Goal: Transaction & Acquisition: Book appointment/travel/reservation

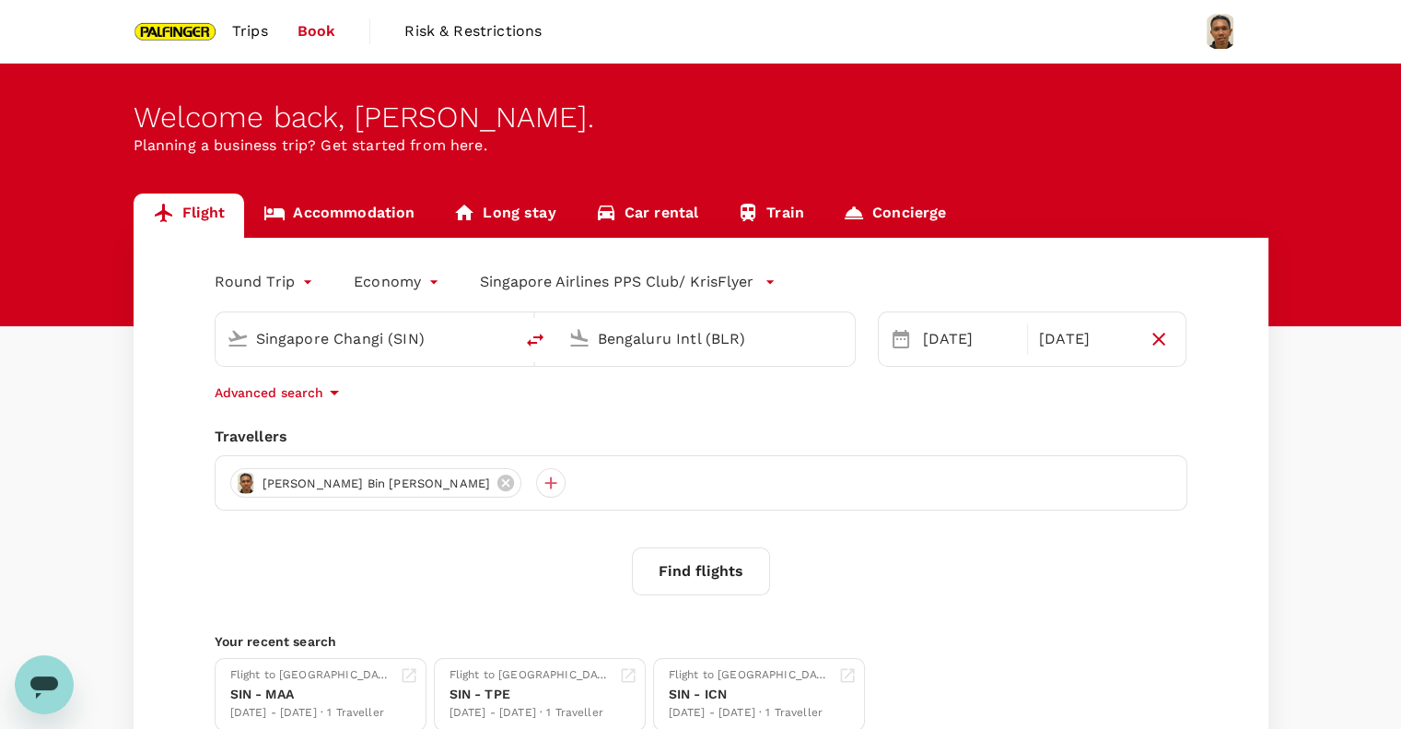
click at [932, 408] on div "Round Trip roundtrip Economy economy Singapore Airlines PPS Club/ KrisFlyer Sin…" at bounding box center [701, 499] width 1135 height 522
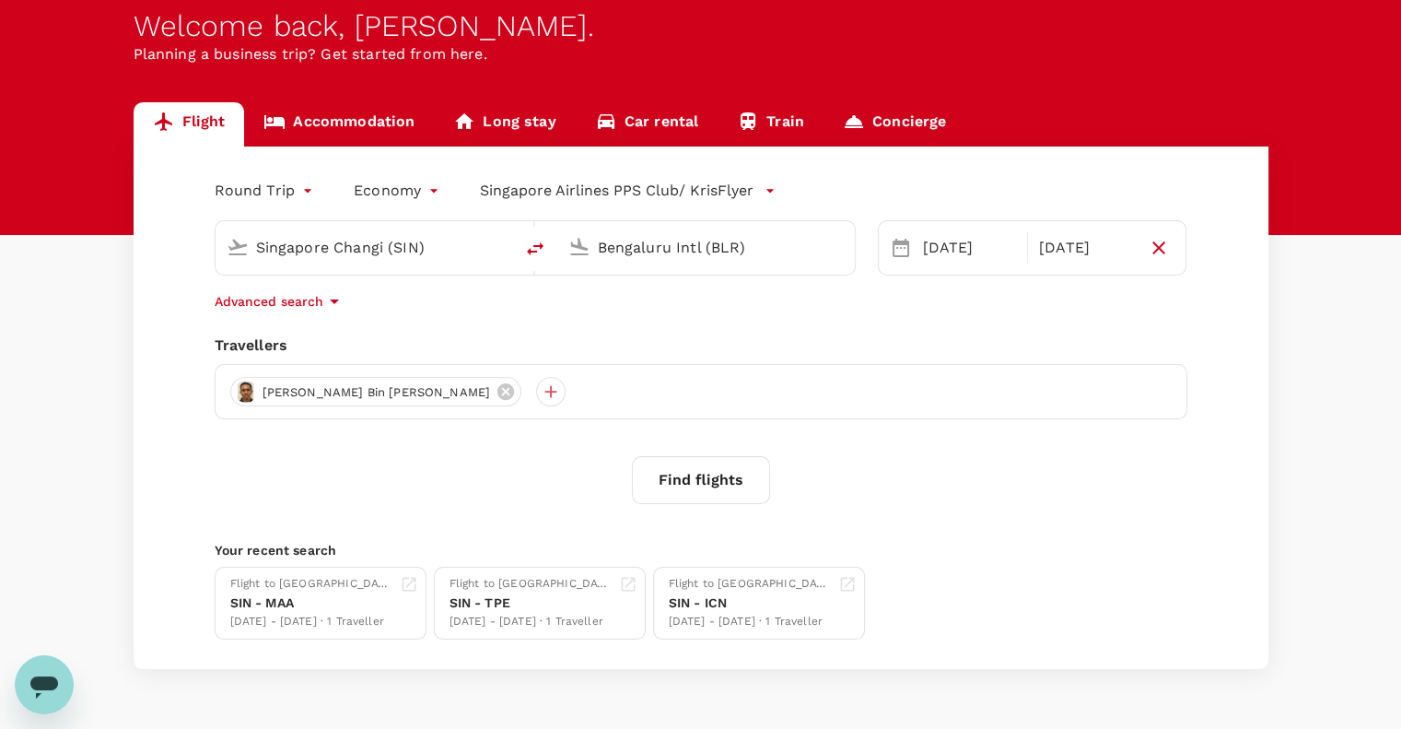
scroll to position [123, 0]
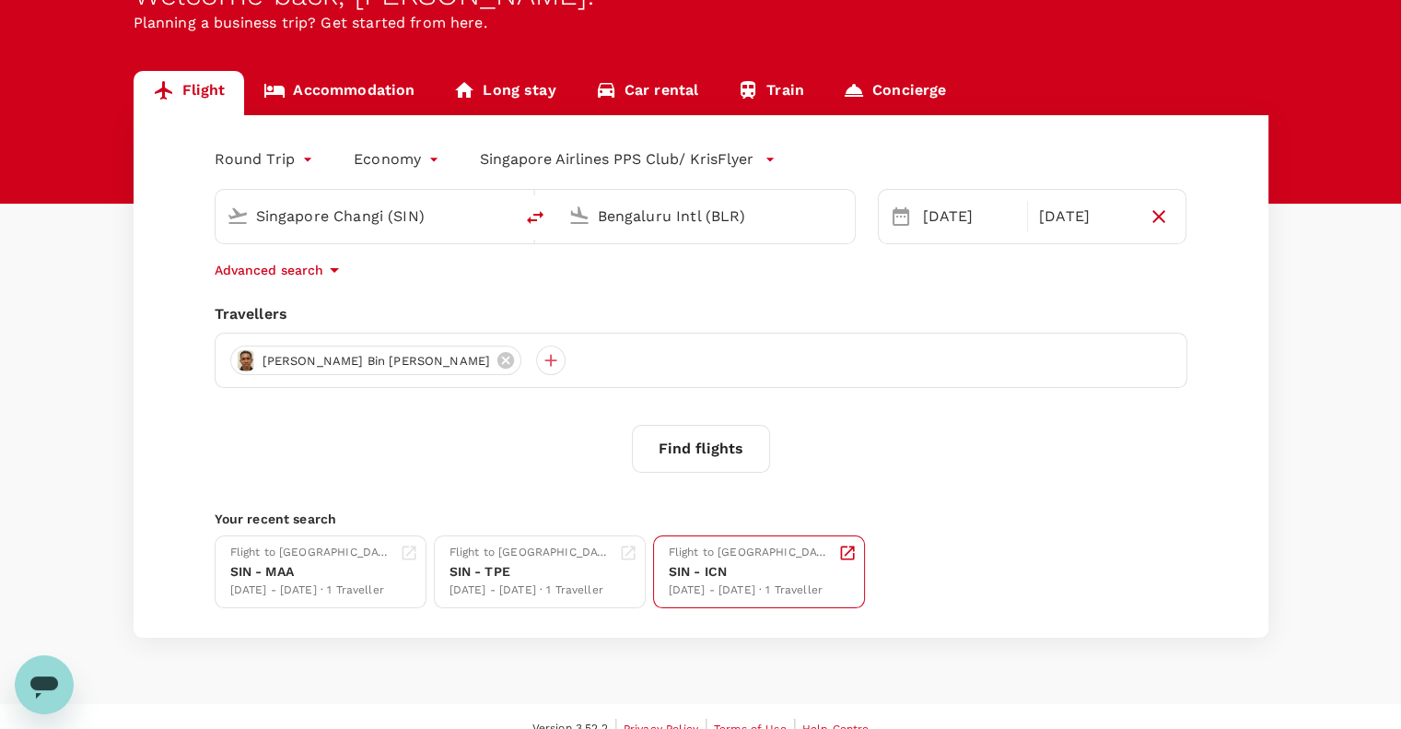
click at [734, 551] on div "Flight to [GEOGRAPHIC_DATA]" at bounding box center [750, 552] width 162 height 18
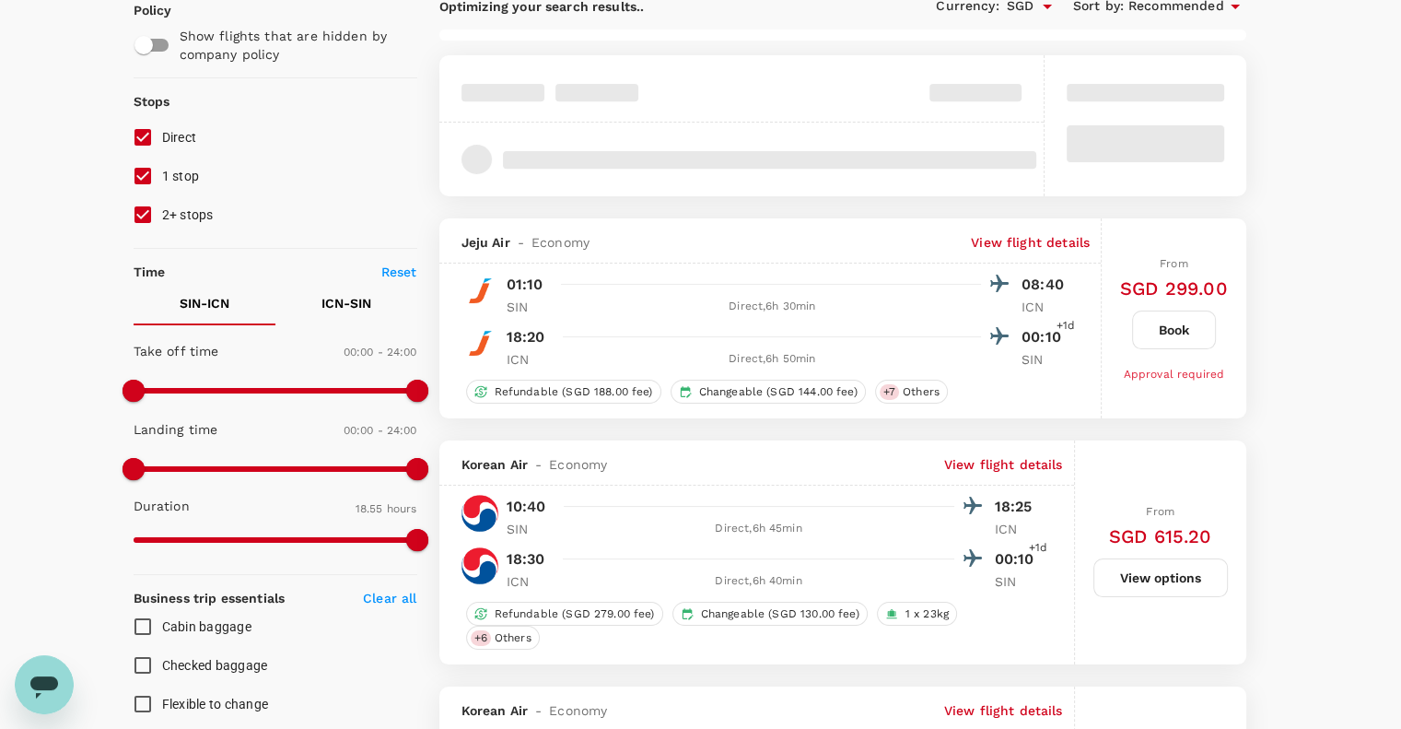
scroll to position [123, 0]
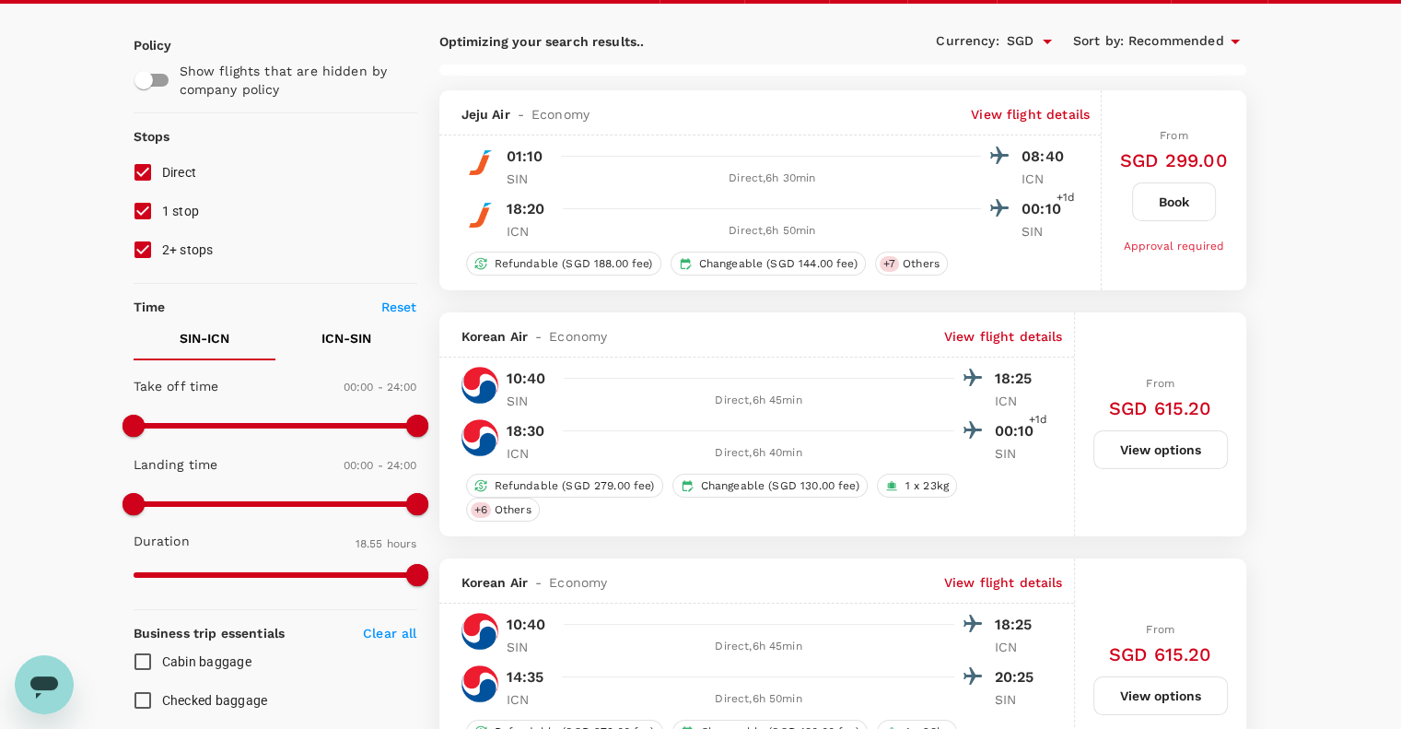
click at [142, 214] on input "1 stop" at bounding box center [142, 211] width 39 height 39
checkbox input "false"
click at [142, 242] on input "2+ stops" at bounding box center [142, 249] width 39 height 39
checkbox input "false"
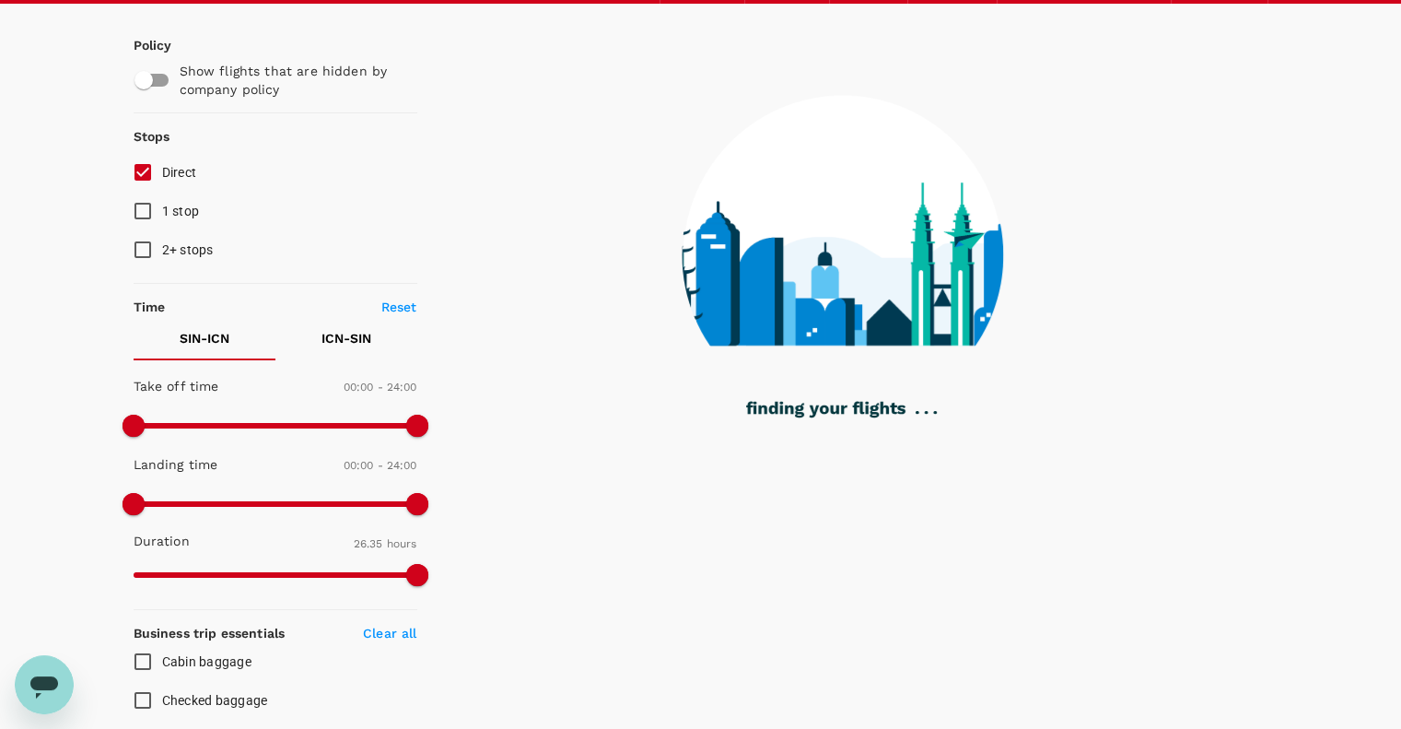
type input "1595"
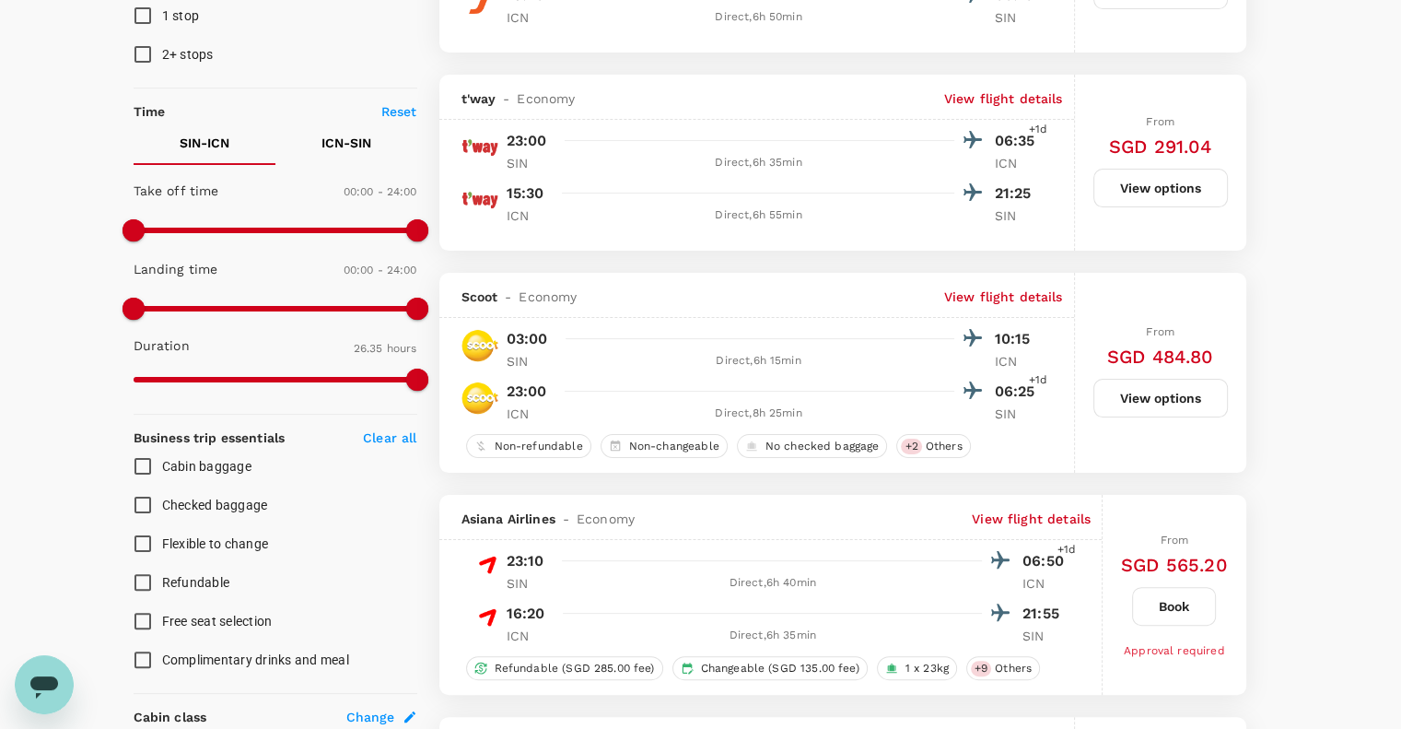
scroll to position [368, 0]
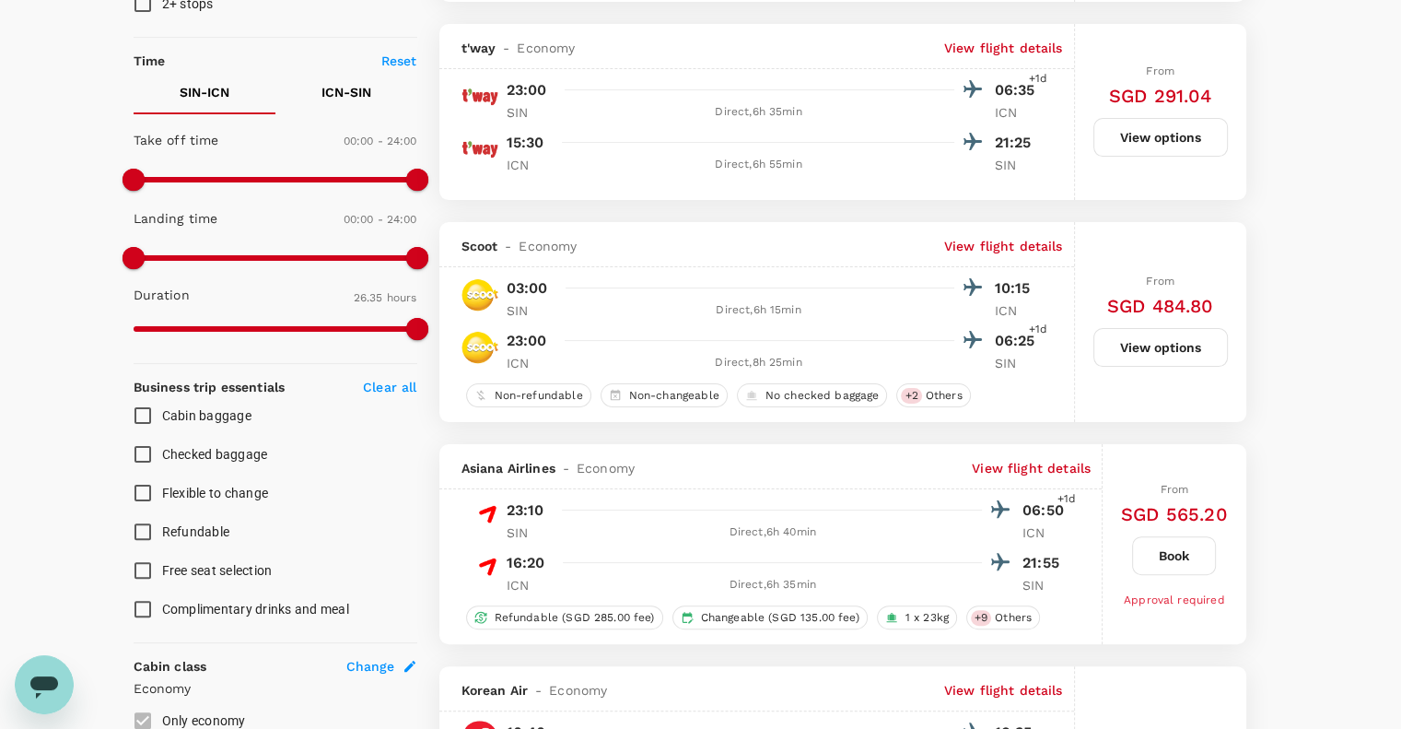
click at [134, 443] on input "Checked baggage" at bounding box center [142, 454] width 39 height 39
checkbox input "true"
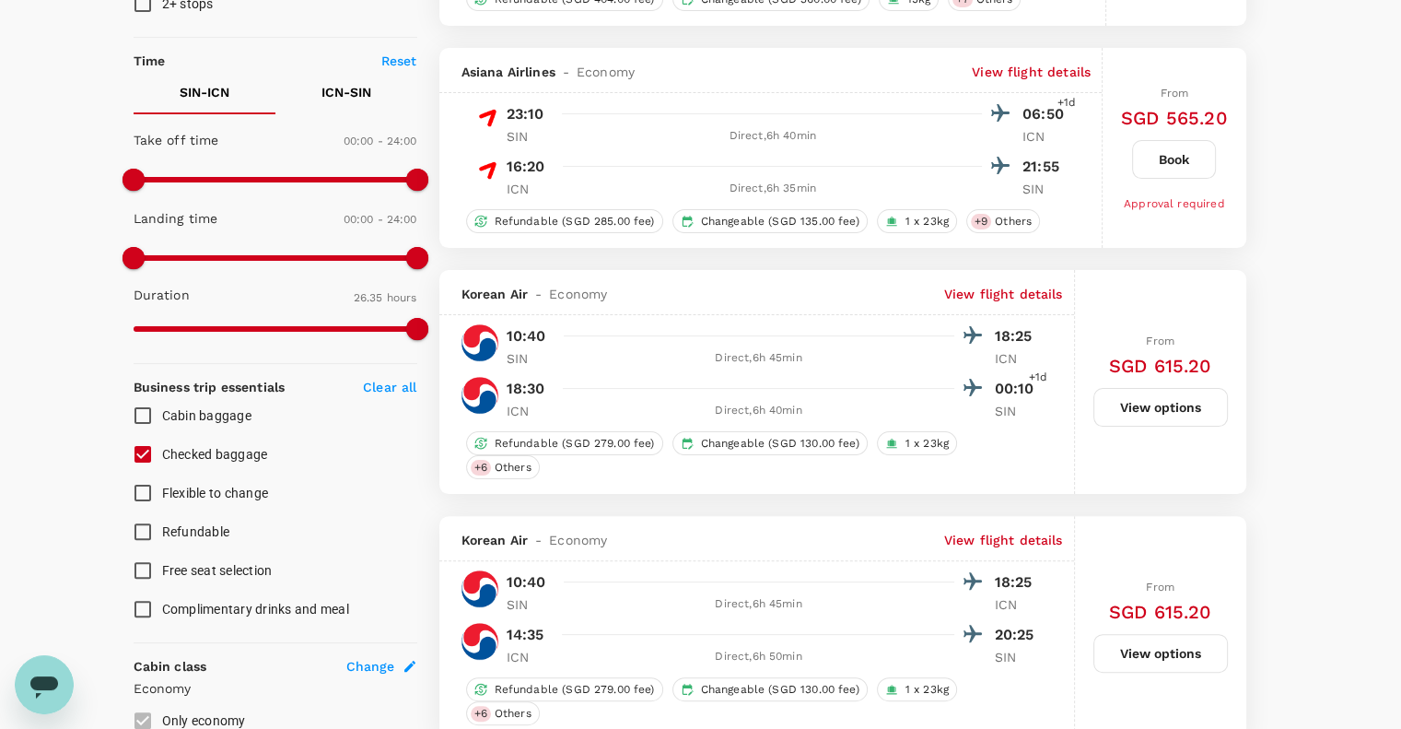
type input "SGD"
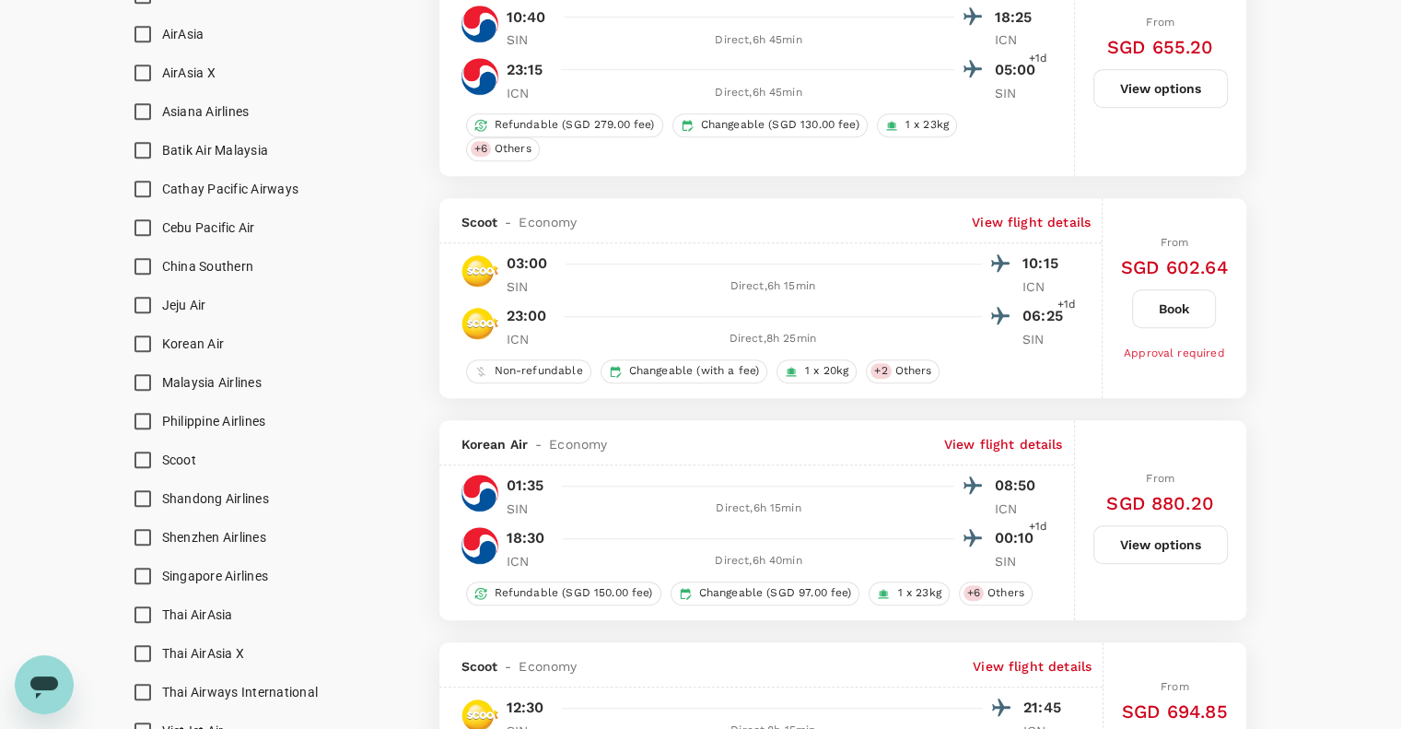
scroll to position [1228, 0]
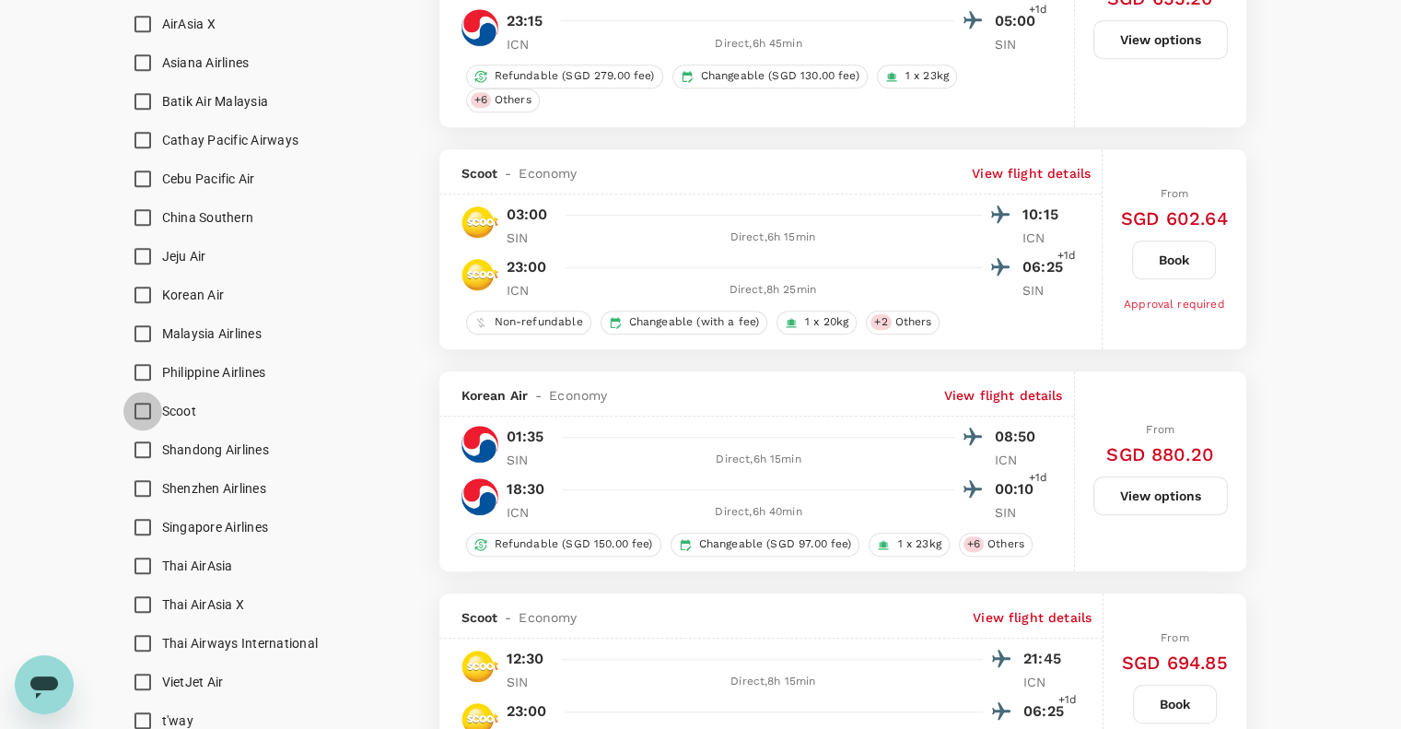
click at [146, 408] on input "Scoot" at bounding box center [142, 410] width 39 height 39
checkbox input "true"
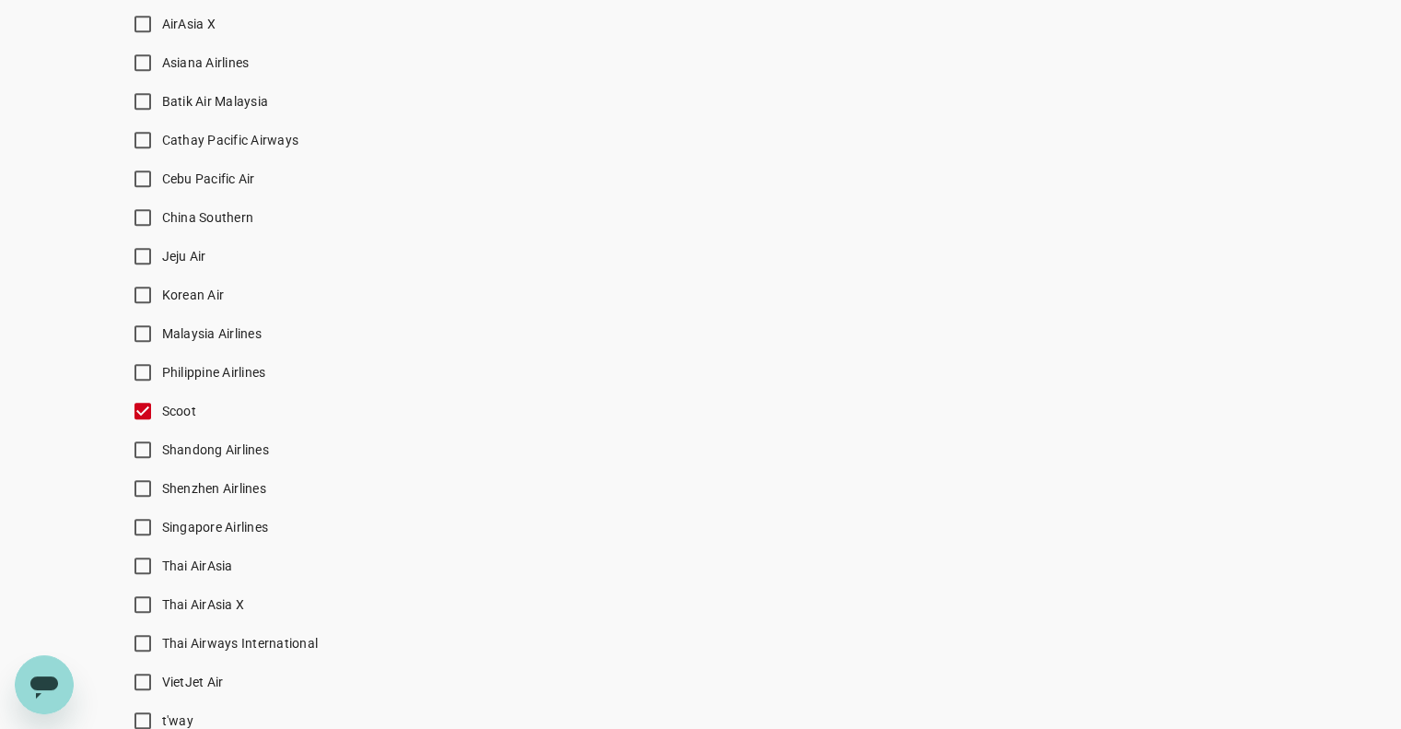
click at [136, 528] on input "Singapore Airlines" at bounding box center [142, 527] width 39 height 39
checkbox input "true"
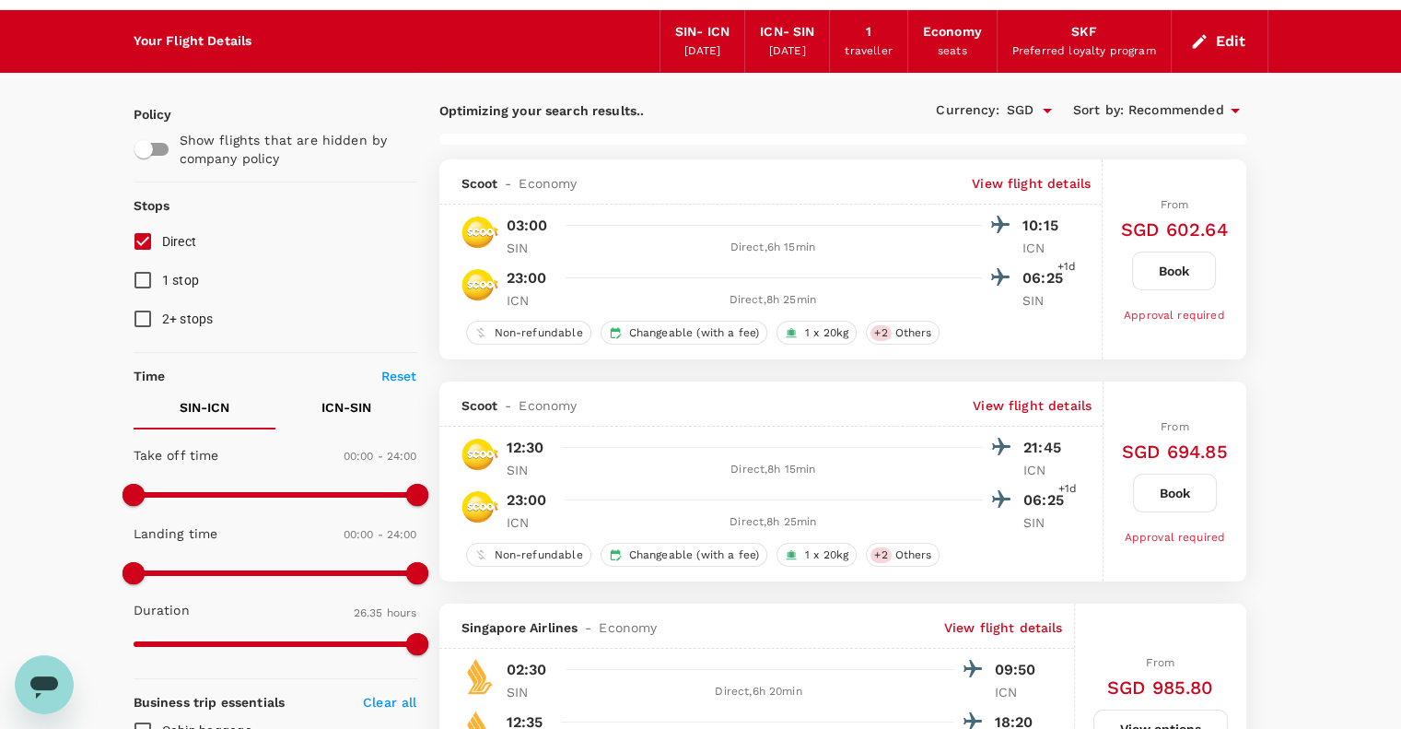
scroll to position [0, 0]
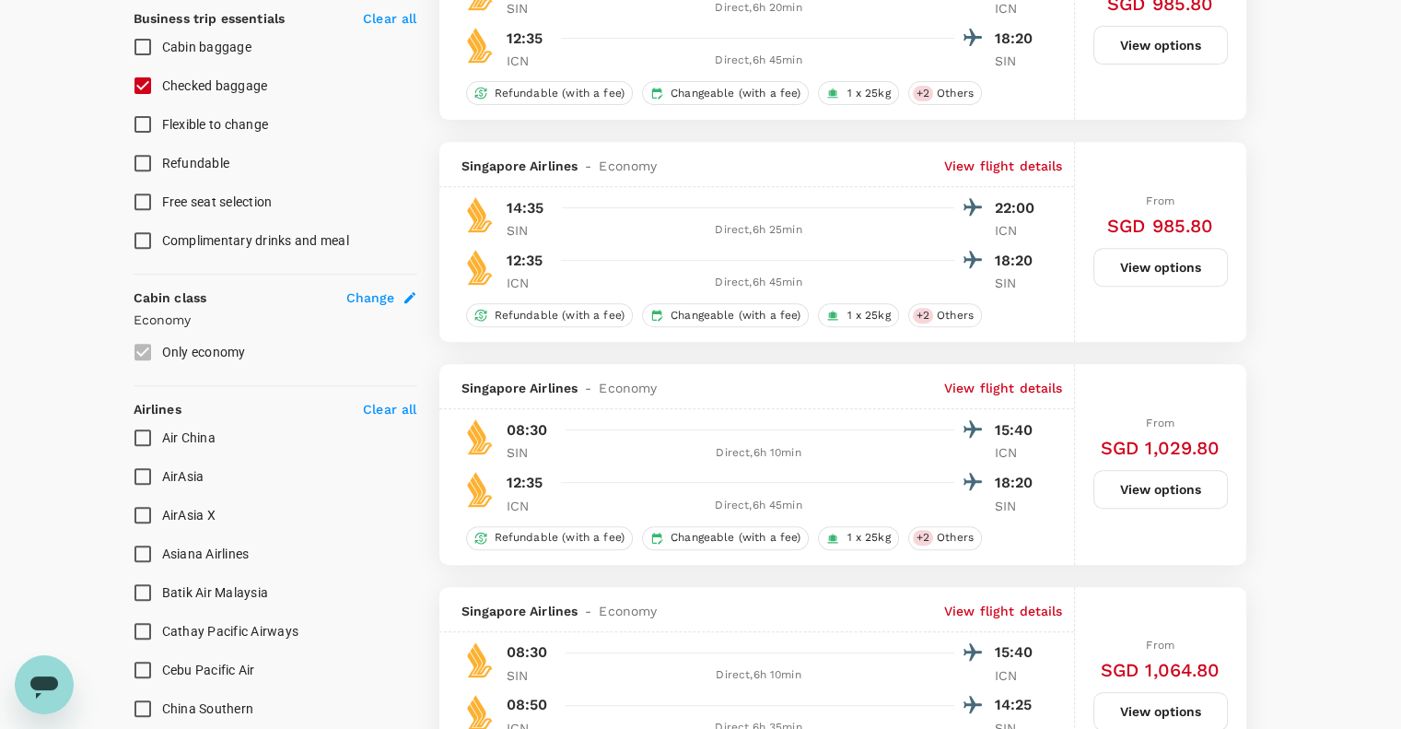
checkbox input "false"
checkbox input "true"
checkbox input "false"
checkbox input "true"
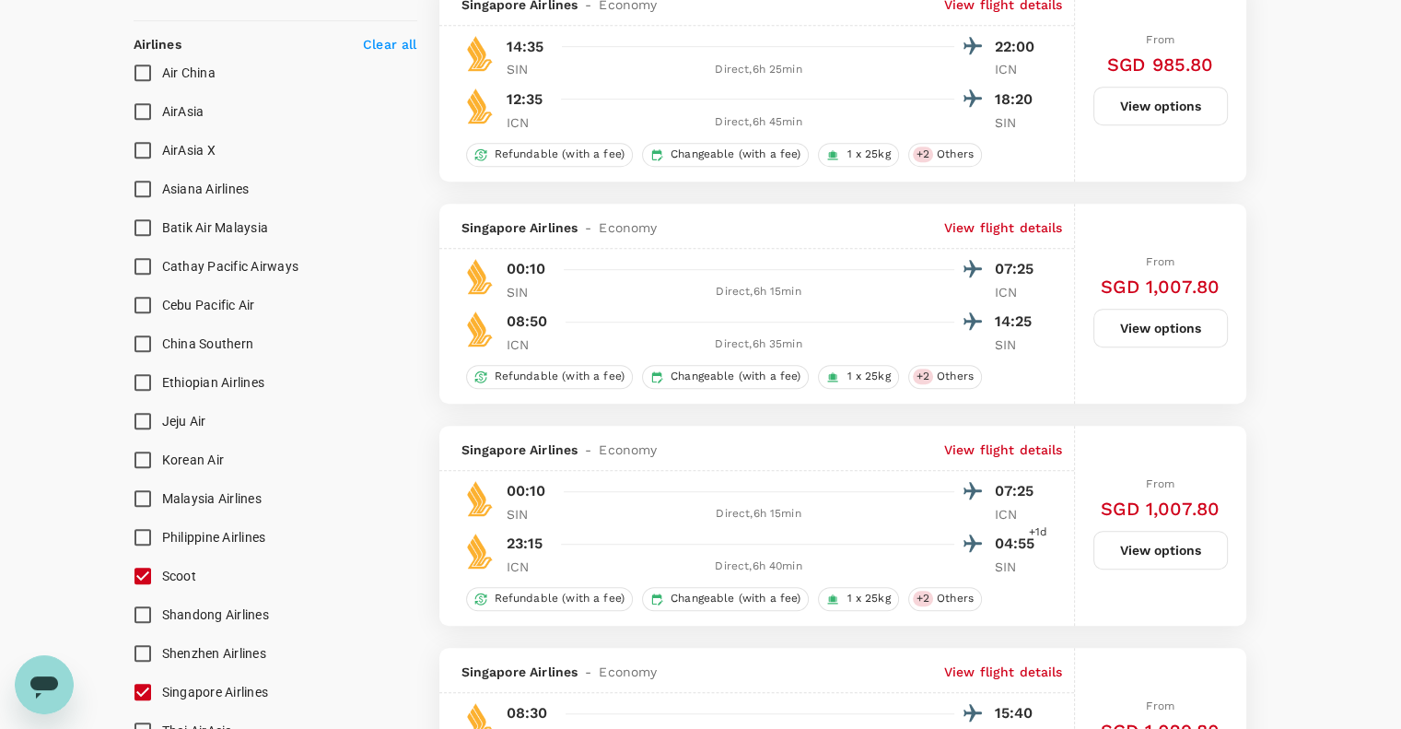
scroll to position [1105, 0]
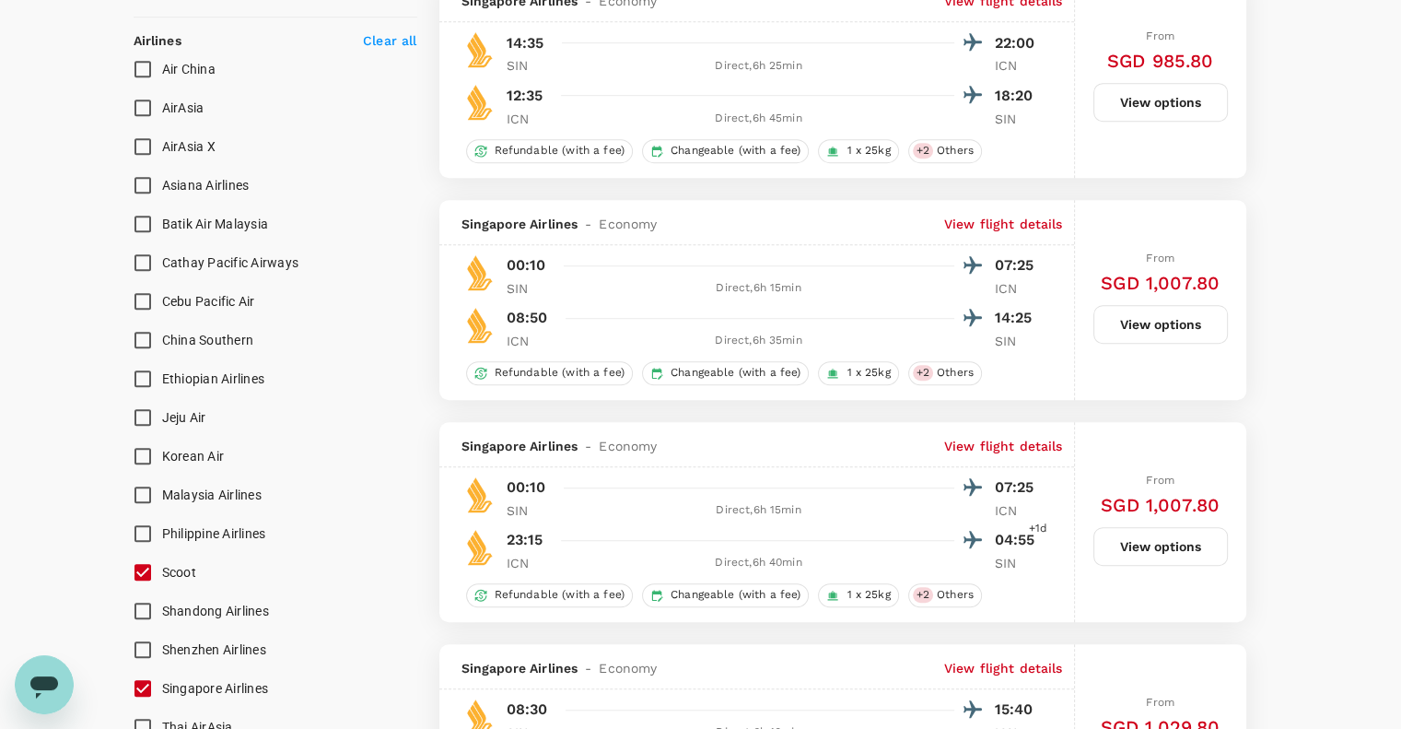
click at [146, 452] on input "Korean Air" at bounding box center [142, 456] width 39 height 39
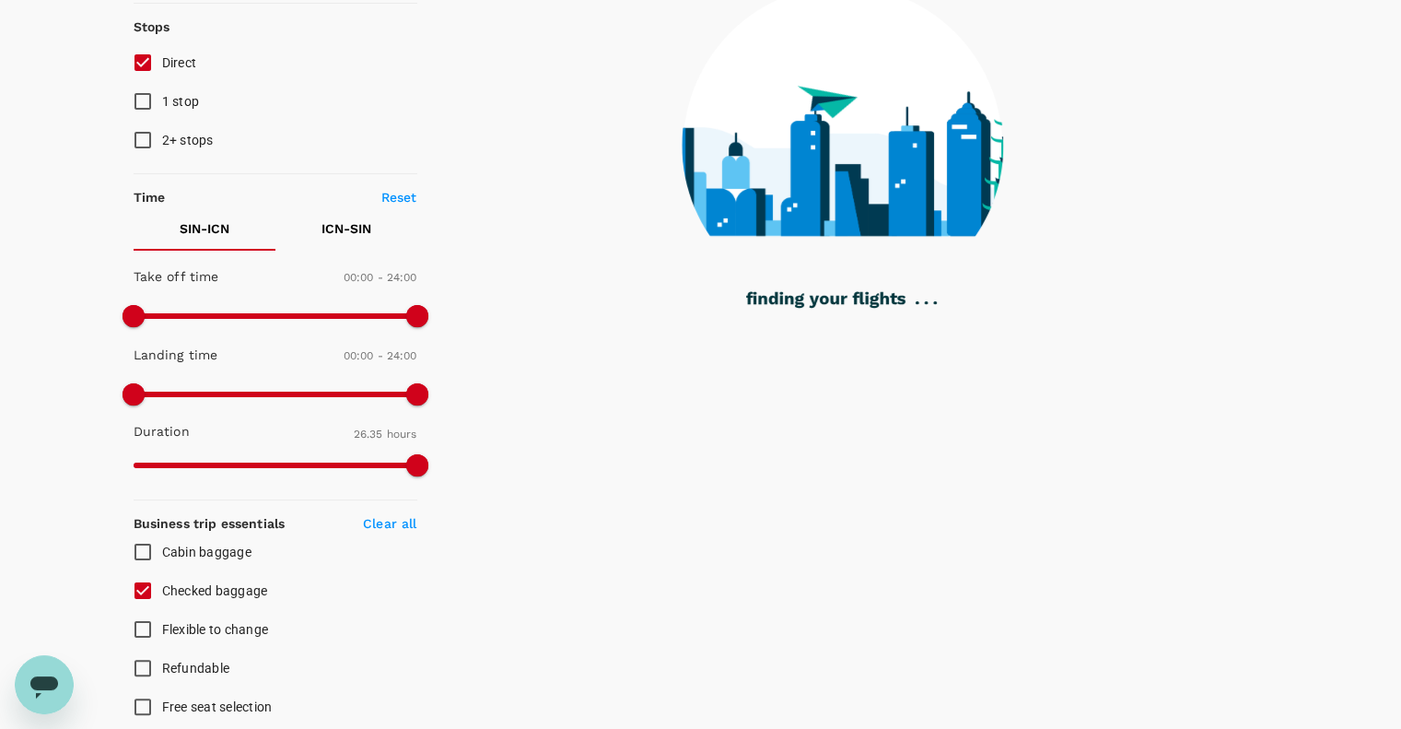
scroll to position [0, 0]
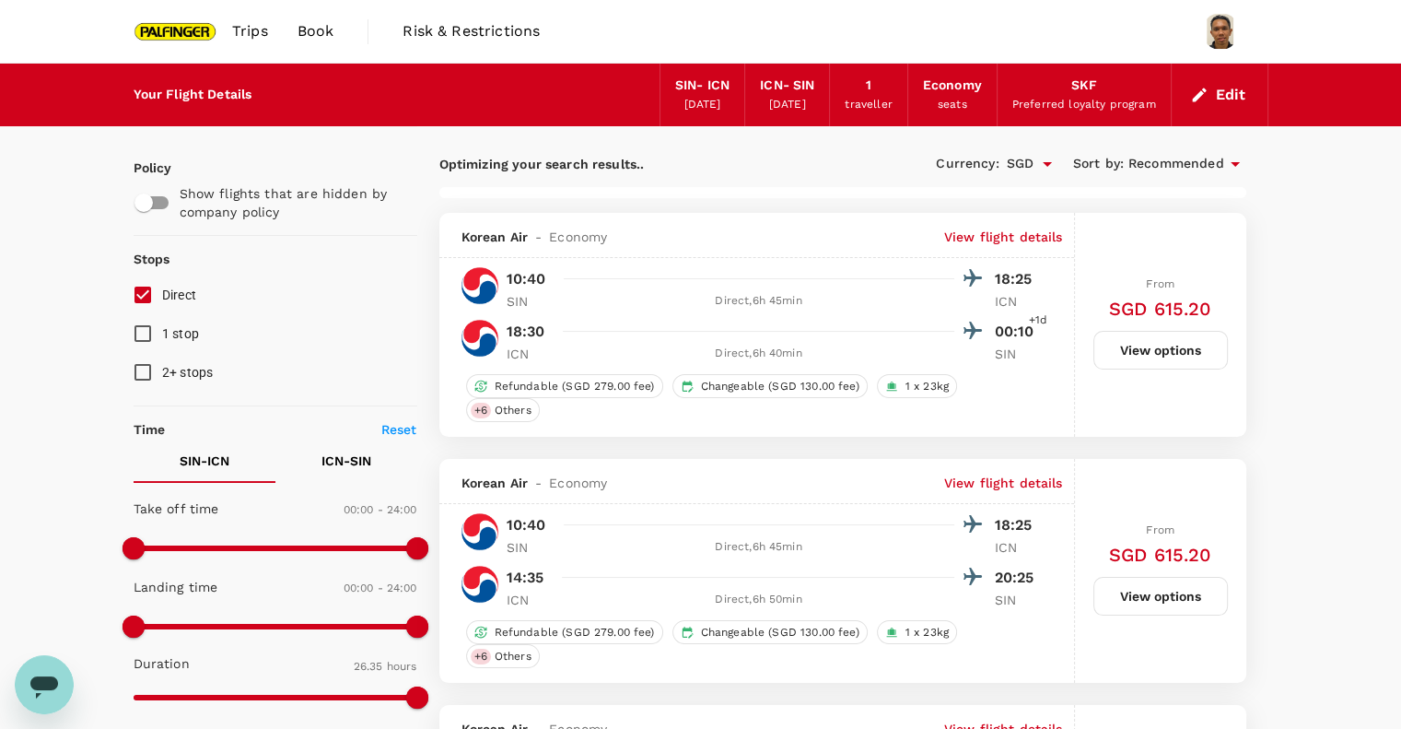
checkbox input "false"
checkbox input "true"
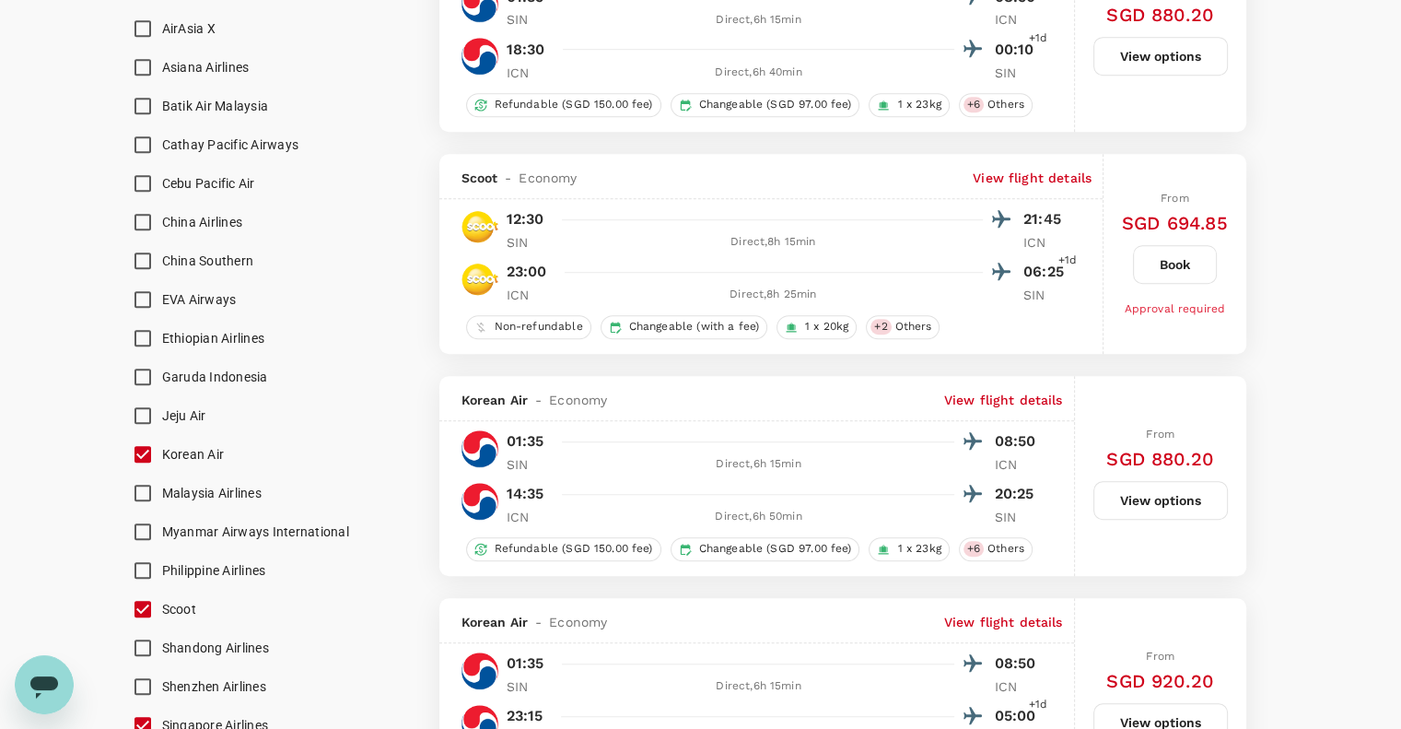
scroll to position [1228, 0]
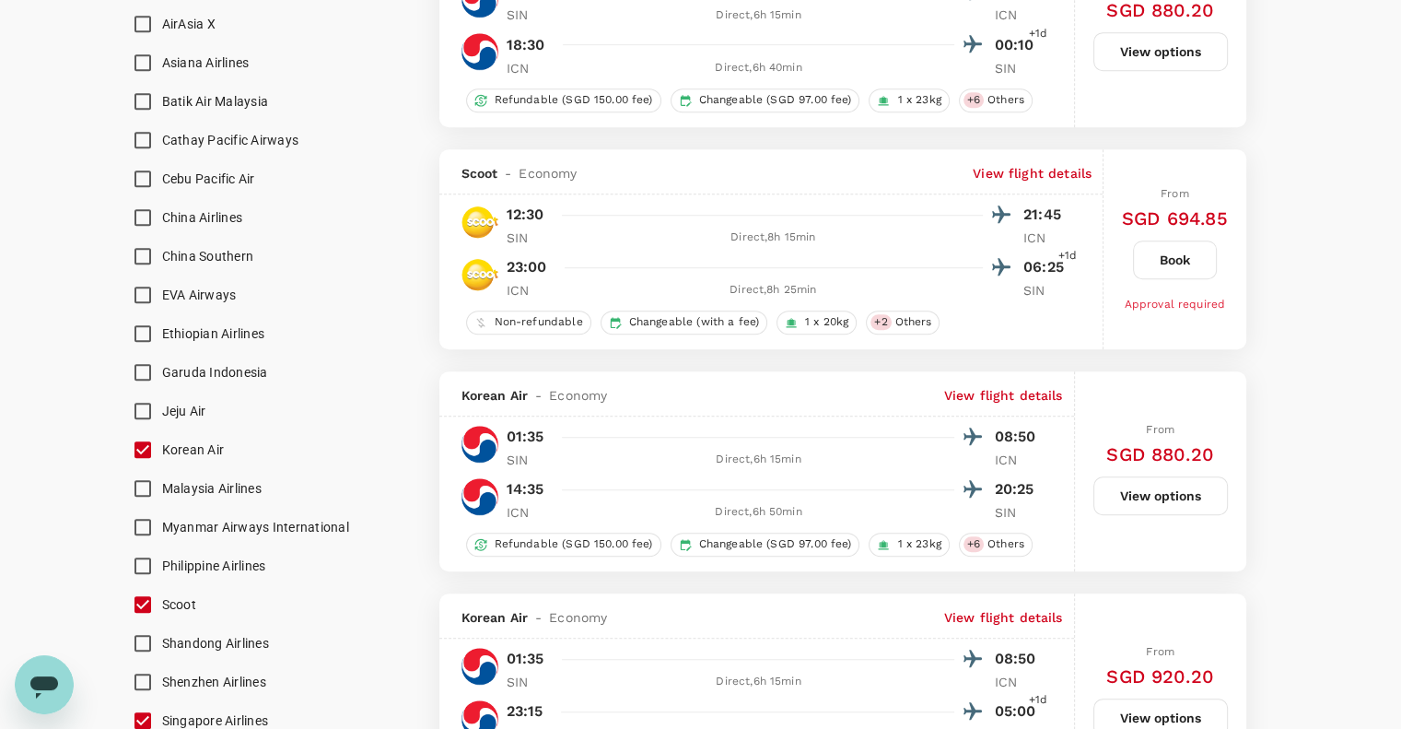
click at [149, 445] on input "Korean Air" at bounding box center [142, 449] width 39 height 39
checkbox input "false"
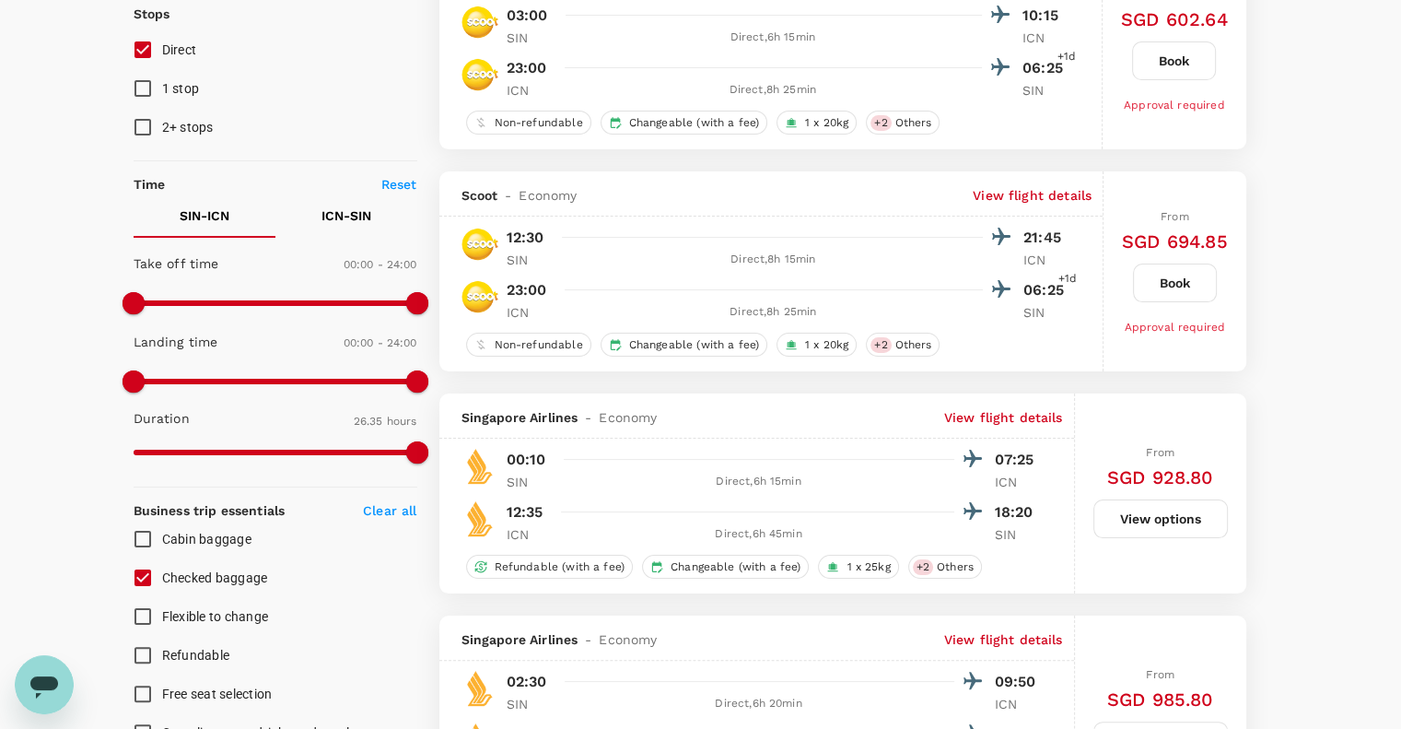
scroll to position [0, 0]
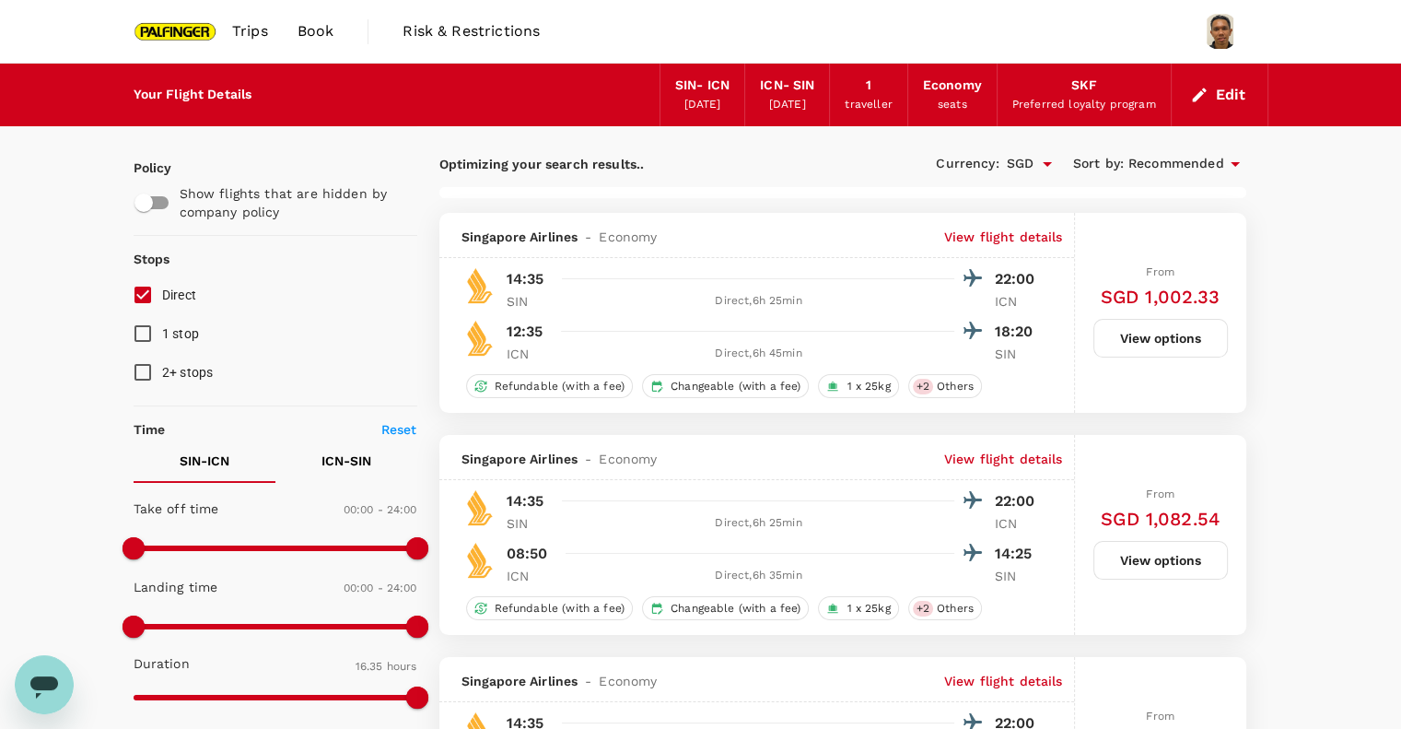
type input "1260"
checkbox input "false"
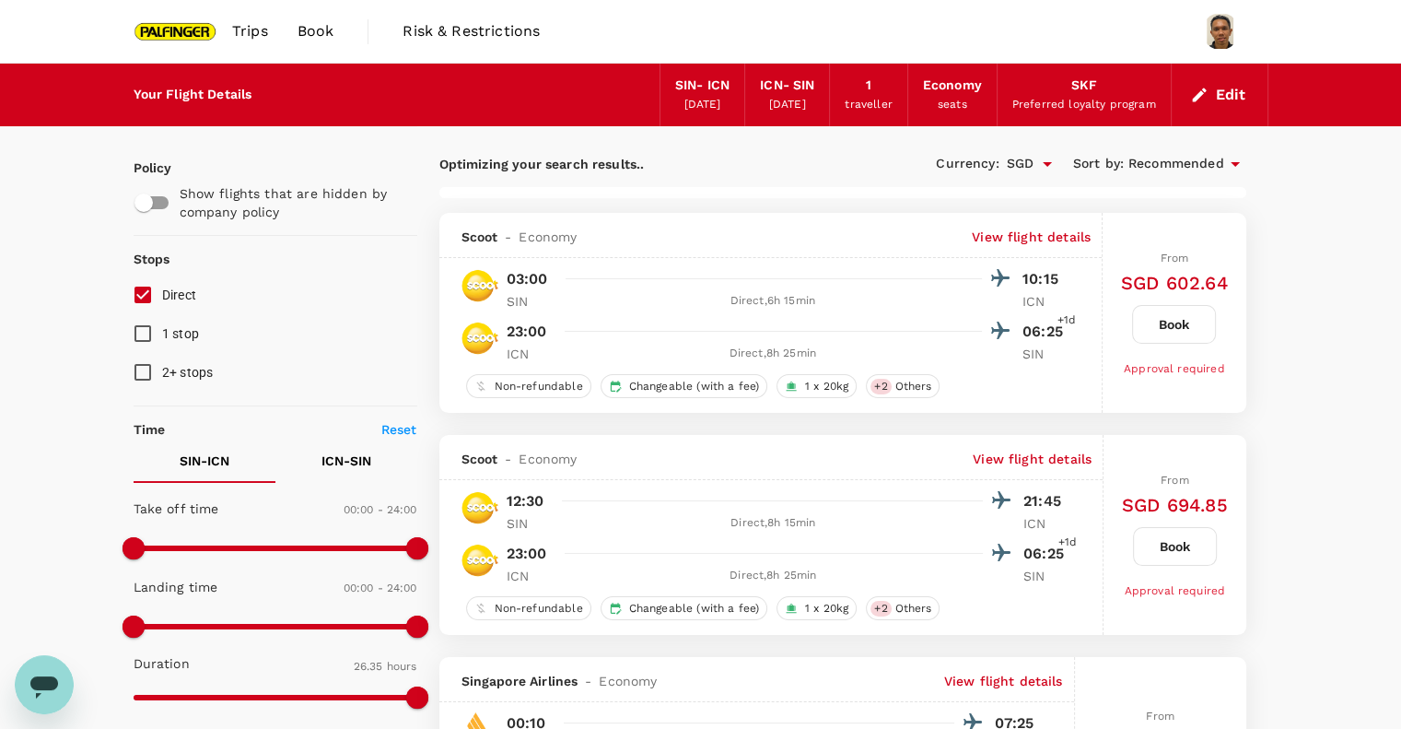
type input "1595"
checkbox input "false"
checkbox input "true"
checkbox input "false"
checkbox input "true"
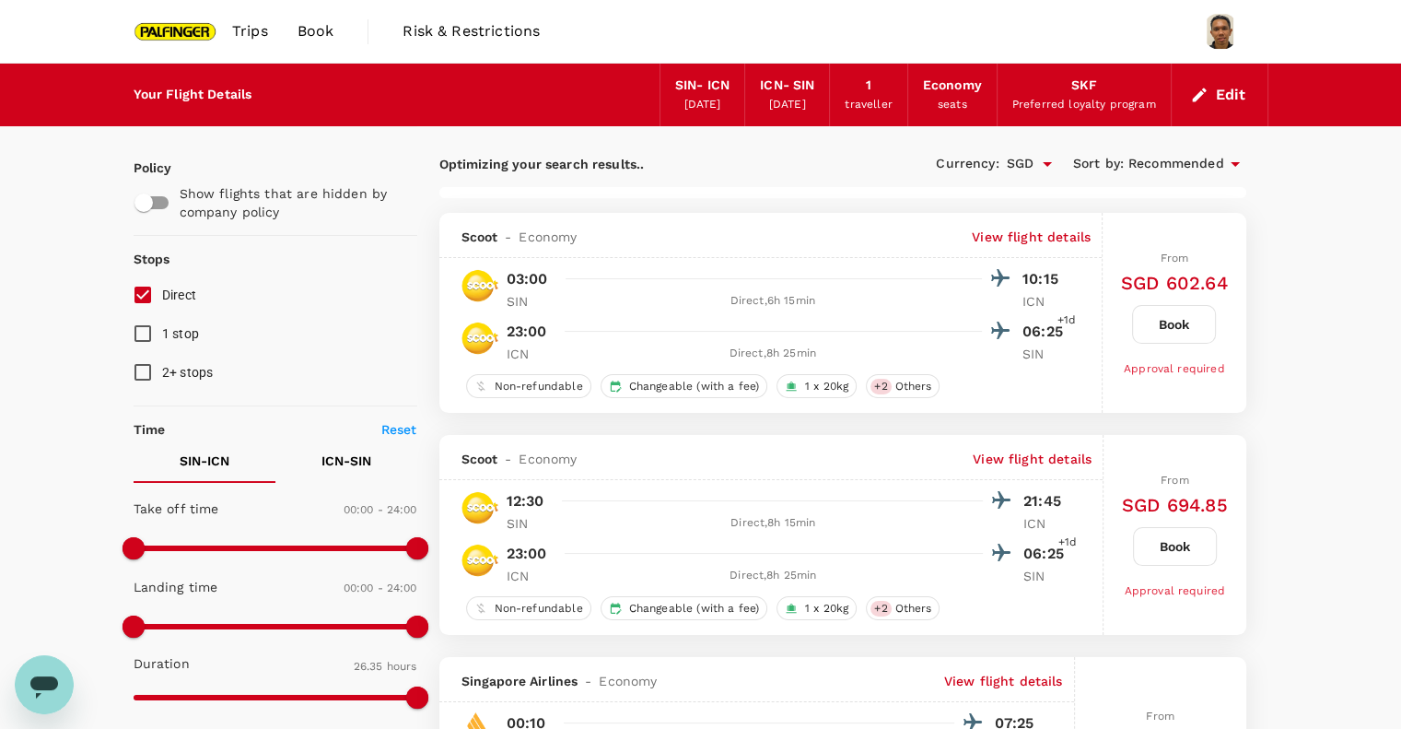
checkbox input "false"
checkbox input "true"
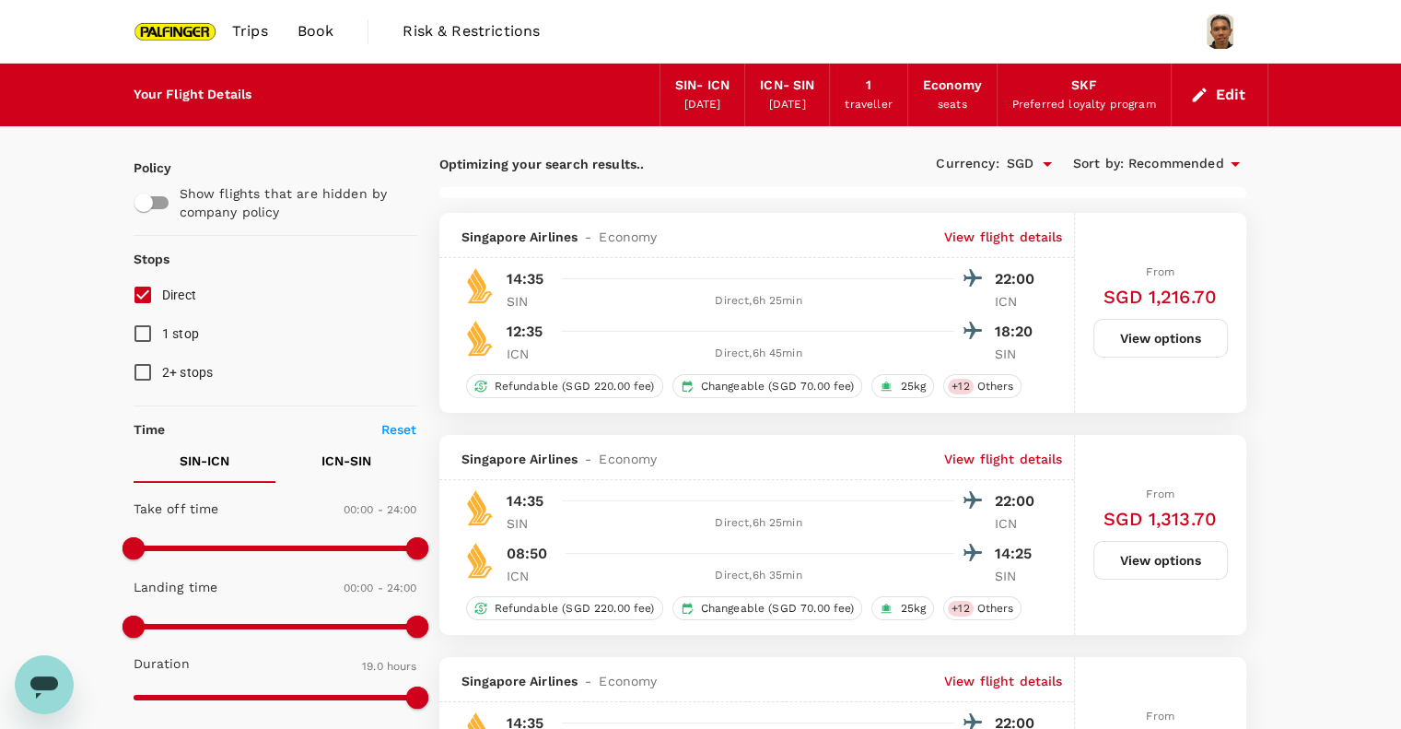
type input "1260"
checkbox input "false"
checkbox input "true"
type input "1595"
checkbox input "false"
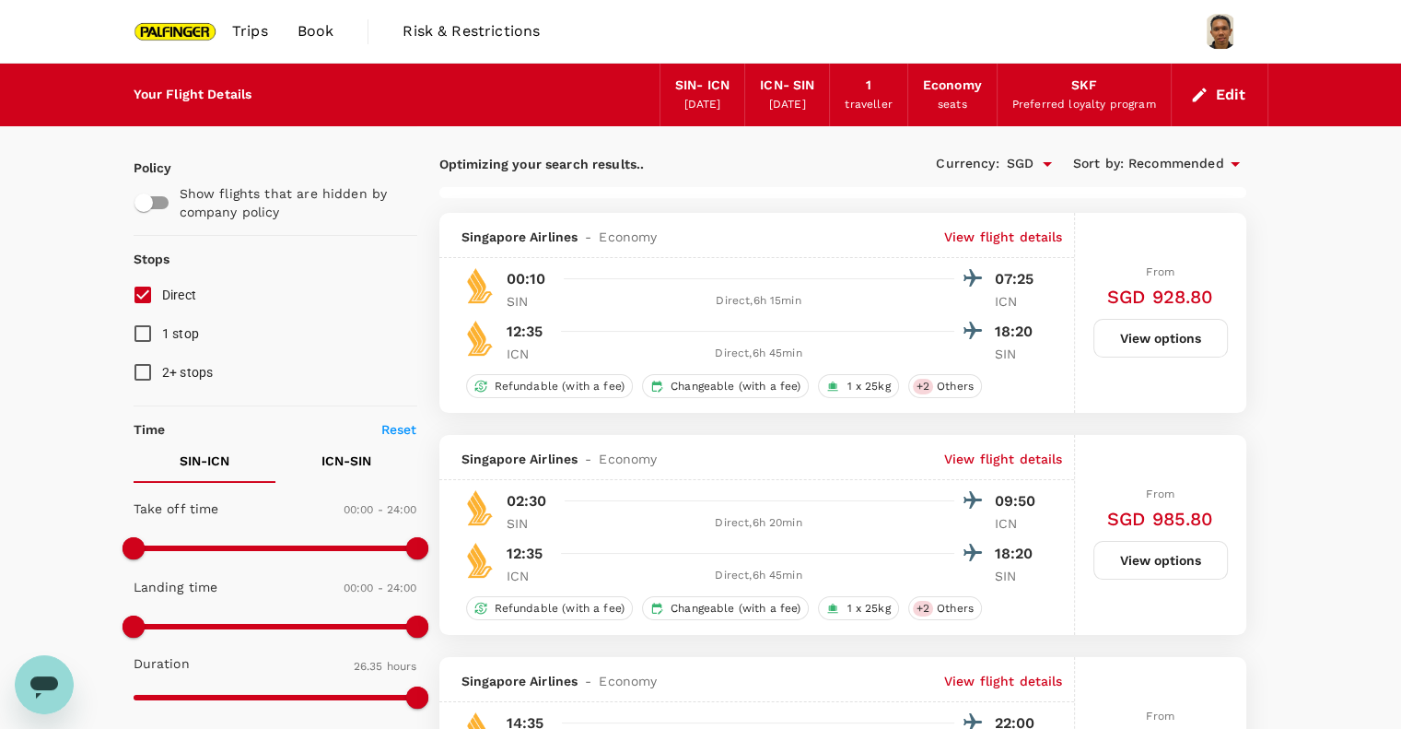
checkbox input "false"
checkbox input "true"
checkbox input "false"
checkbox input "true"
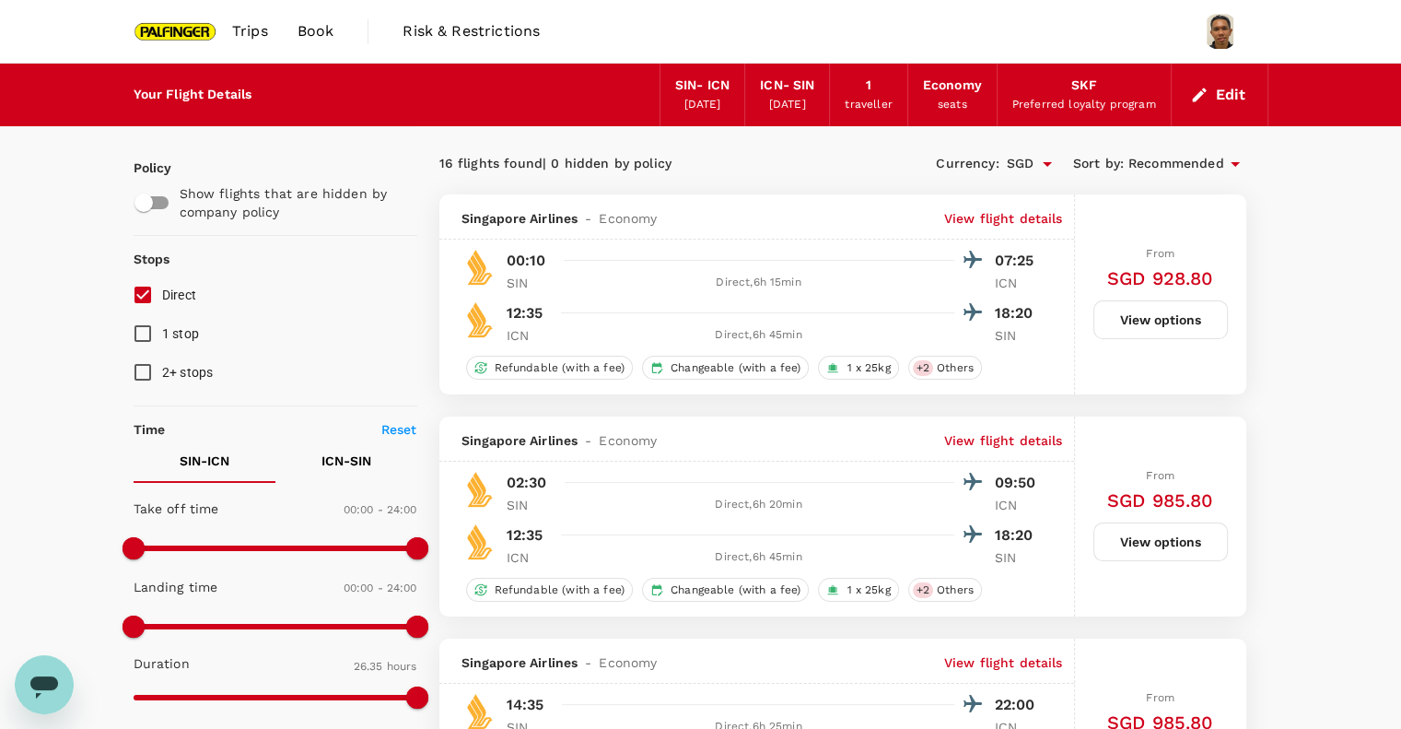
click at [193, 28] on img at bounding box center [176, 31] width 85 height 41
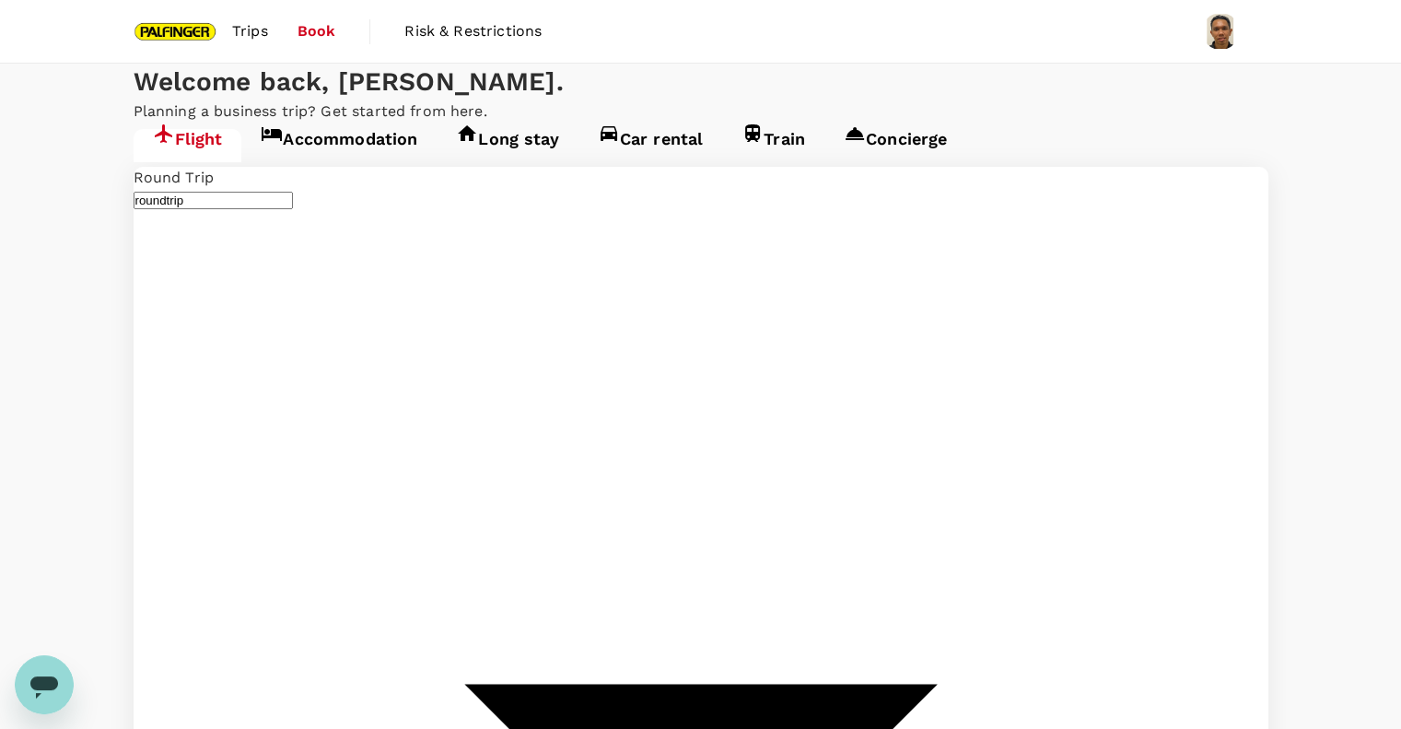
type input "Singapore Changi (SIN)"
type input "Incheon Intl (ICN)"
type input "Singapore Changi (SIN)"
type input "Incheon Intl (ICN)"
type input "Singapore Changi (SIN)"
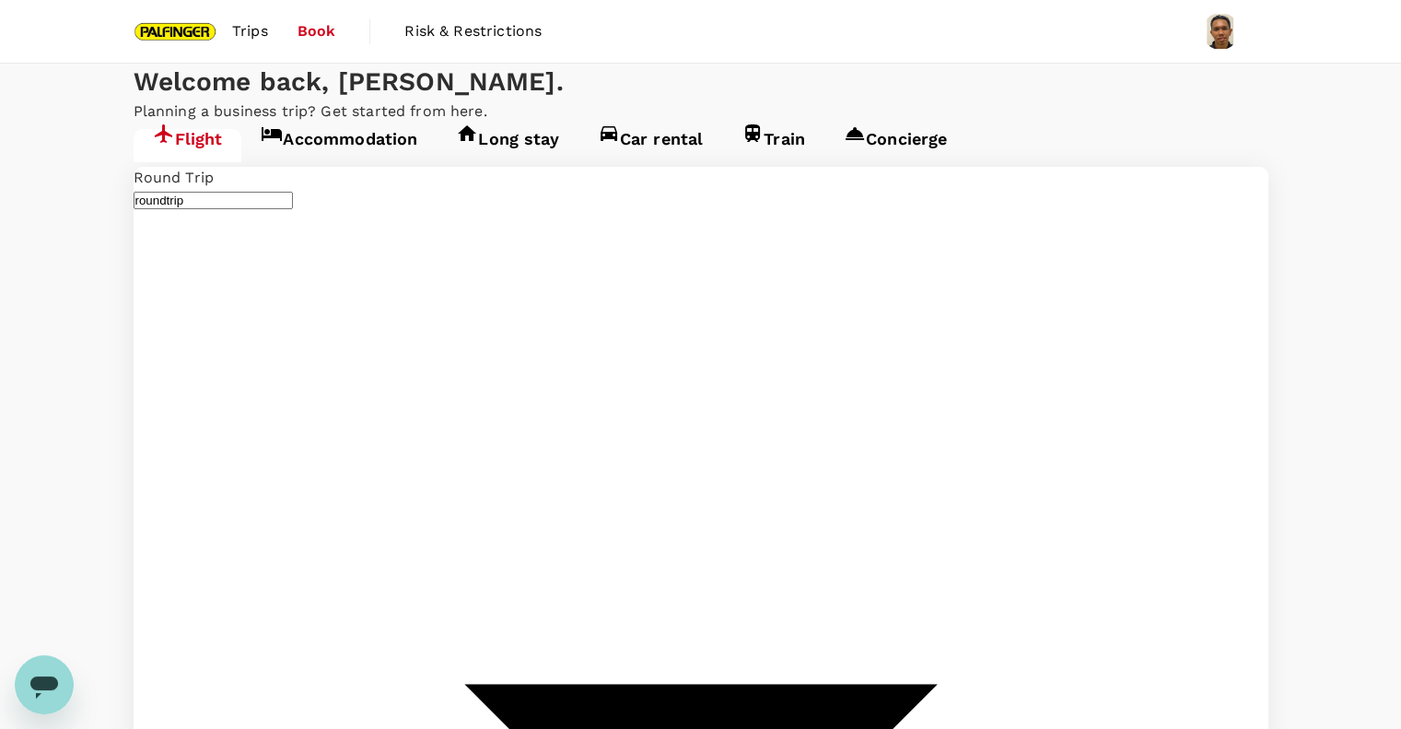
type input "Incheon Intl (ICN)"
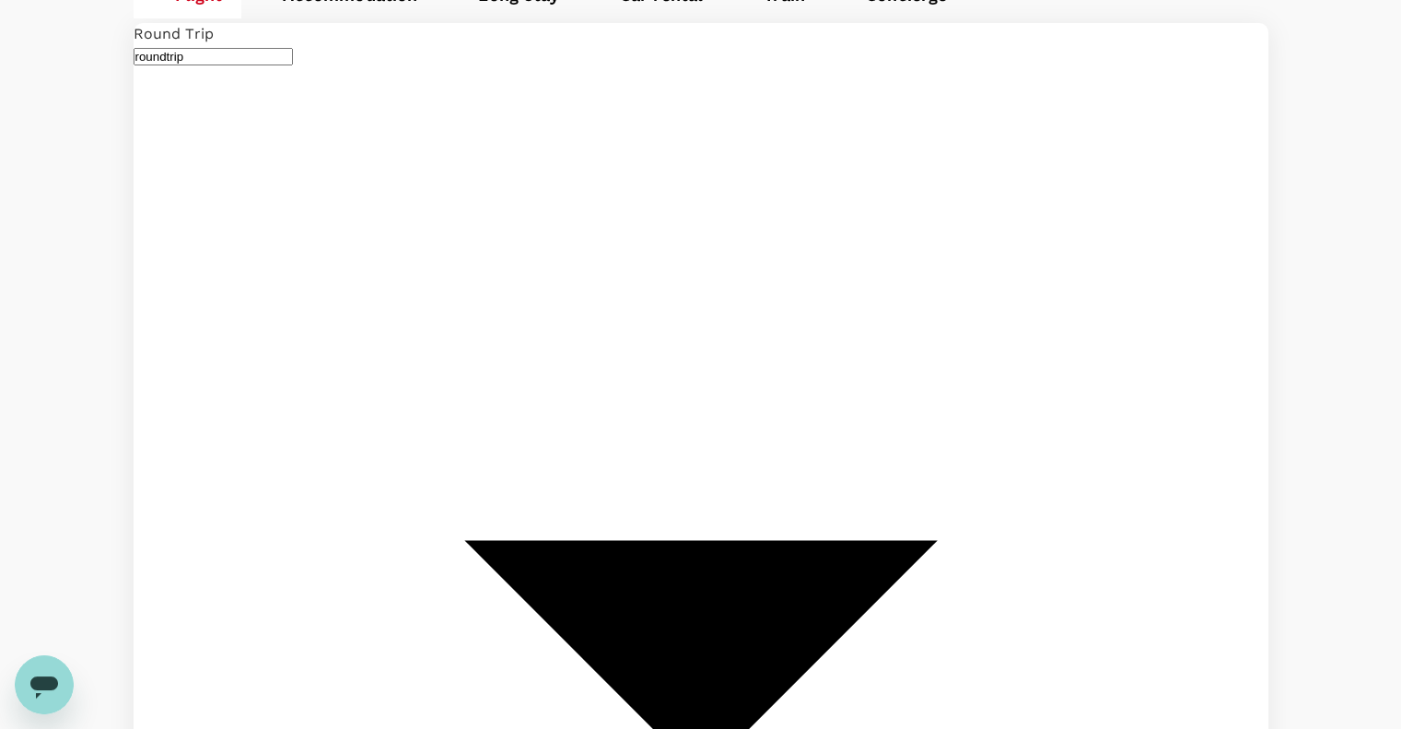
scroll to position [145, 0]
